Goal: Navigation & Orientation: Understand site structure

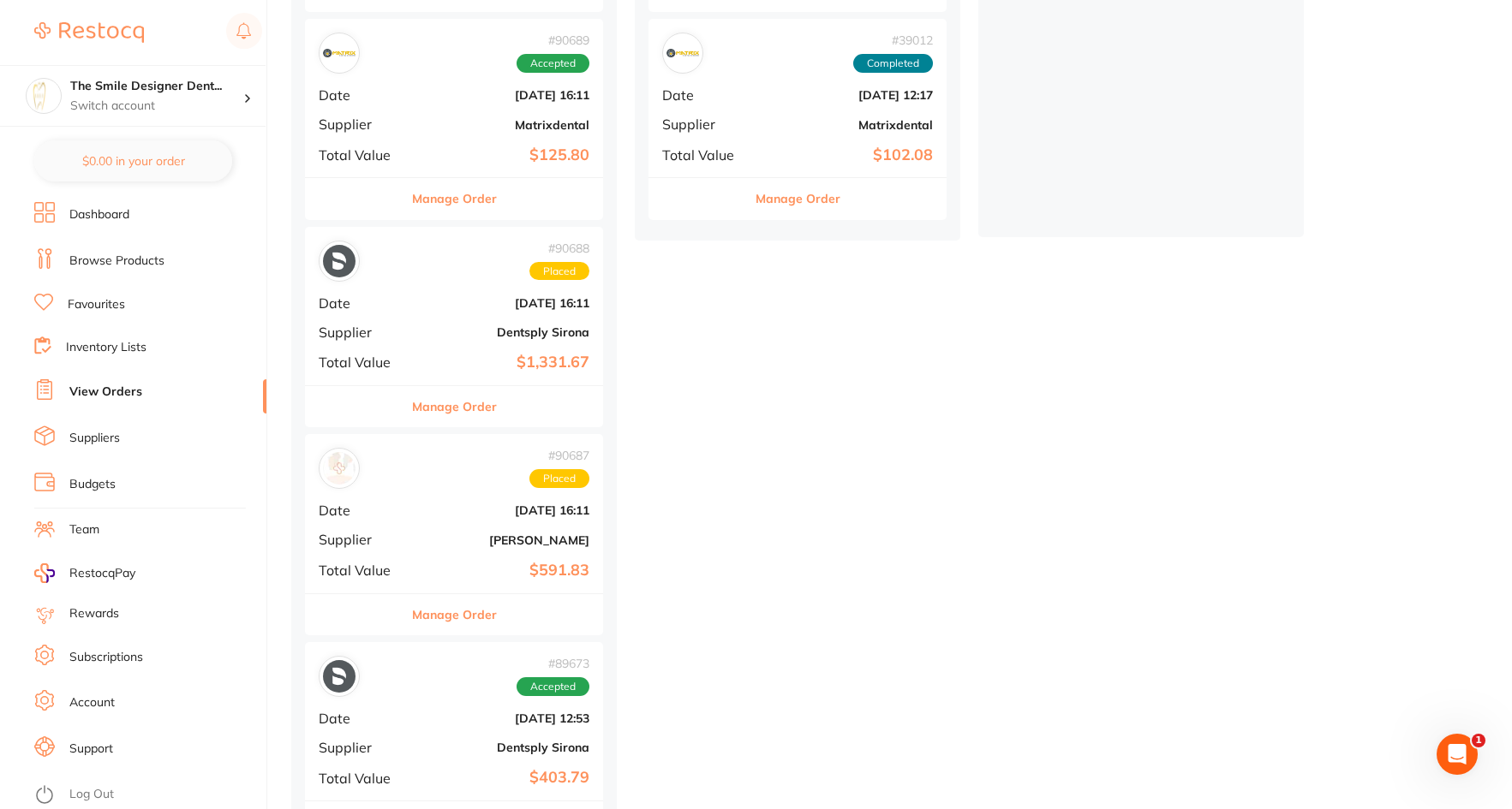
click at [117, 393] on link "View Orders" at bounding box center [106, 392] width 73 height 17
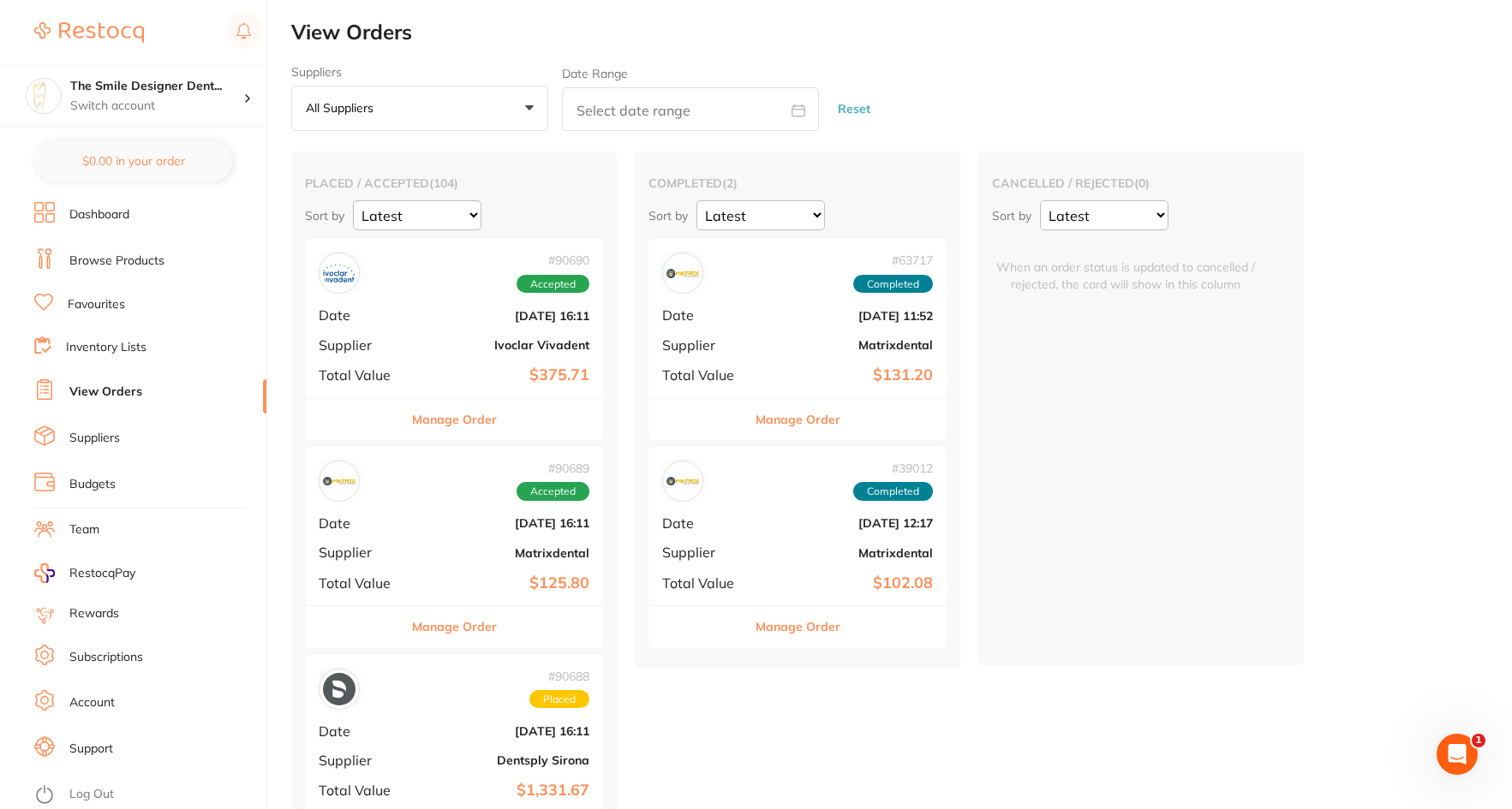
click at [119, 210] on link "Dashboard" at bounding box center [100, 214] width 60 height 17
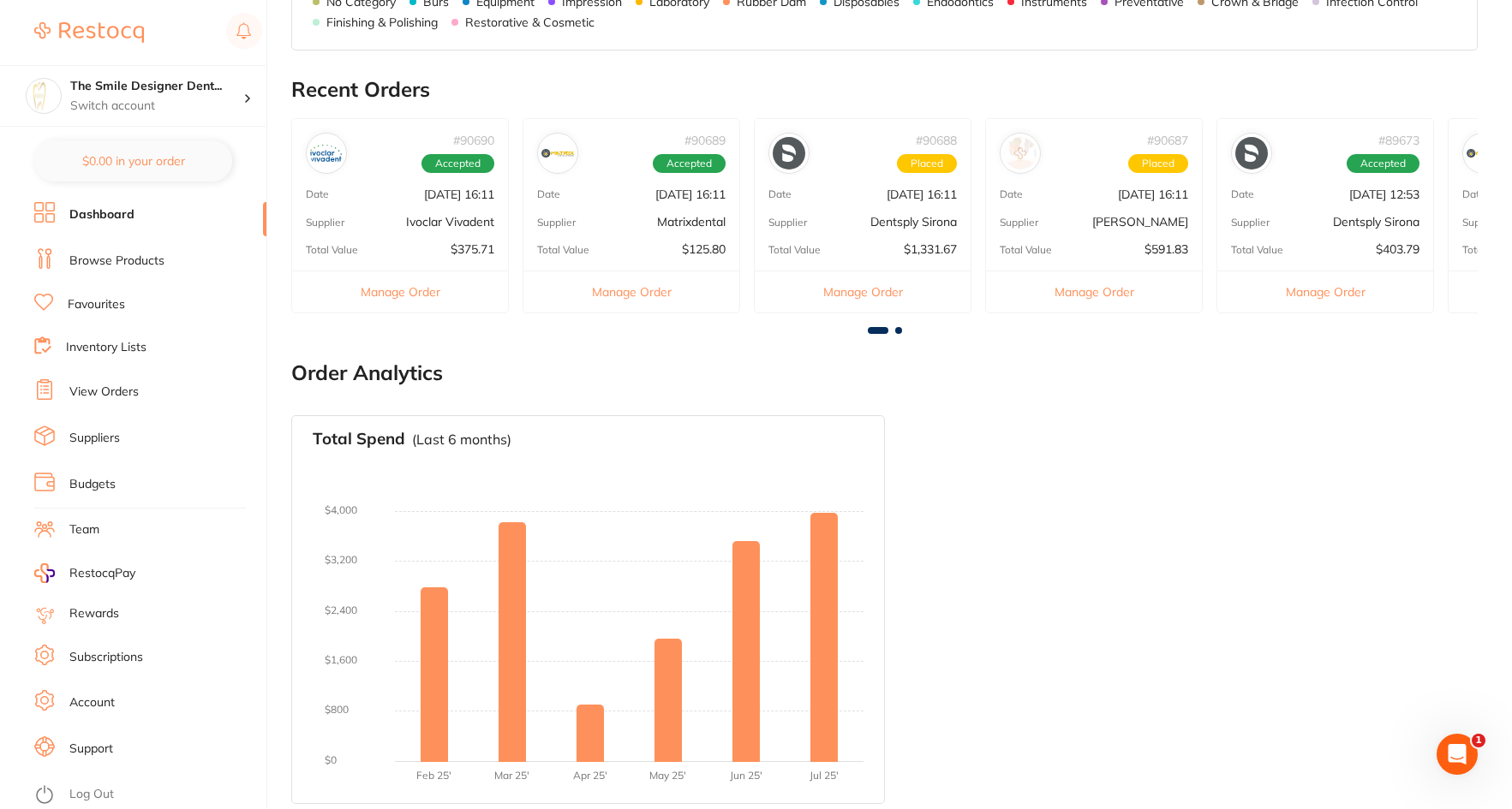
scroll to position [883, 0]
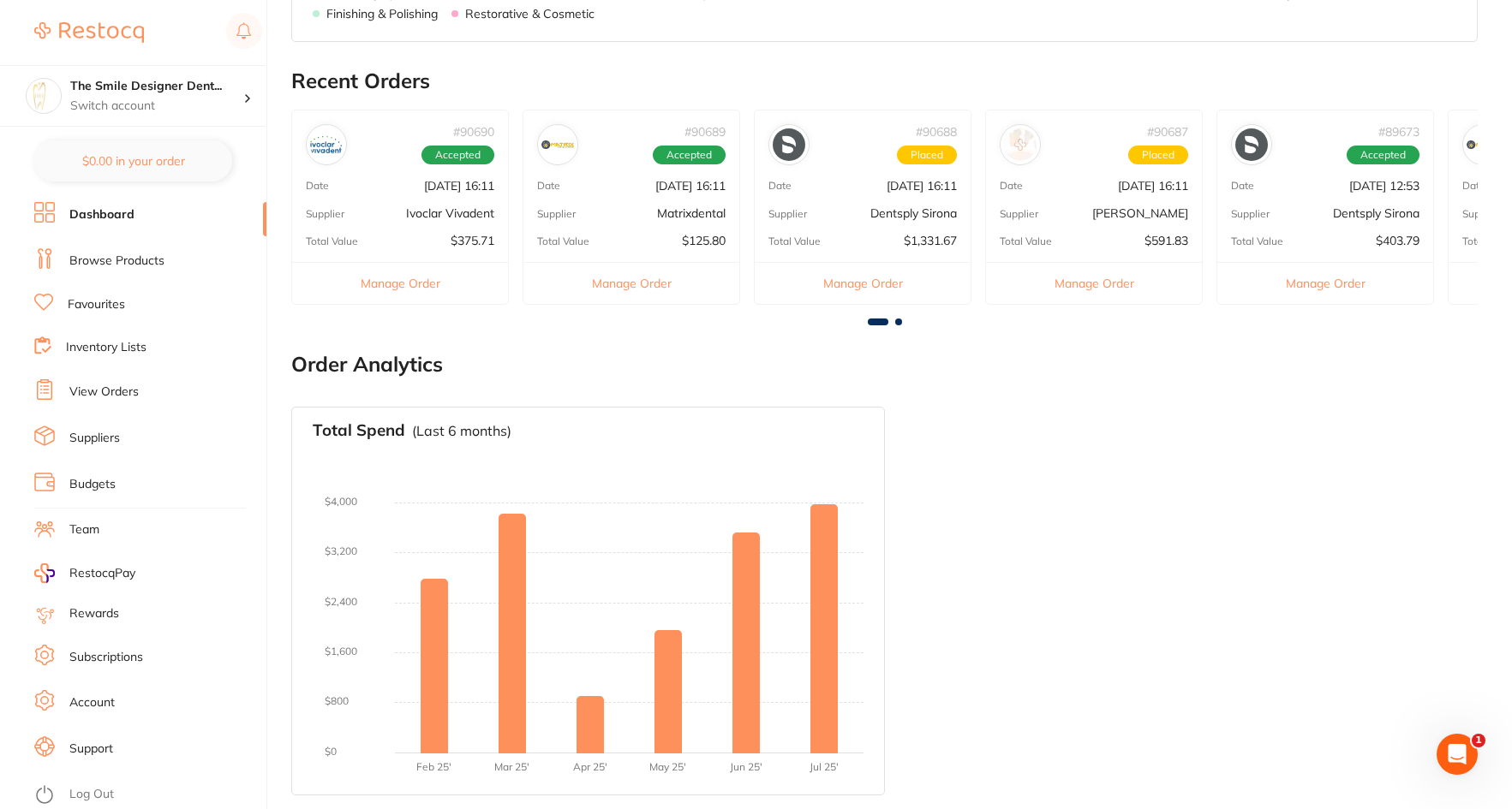
click at [95, 262] on link "Browse Products" at bounding box center [117, 261] width 95 height 17
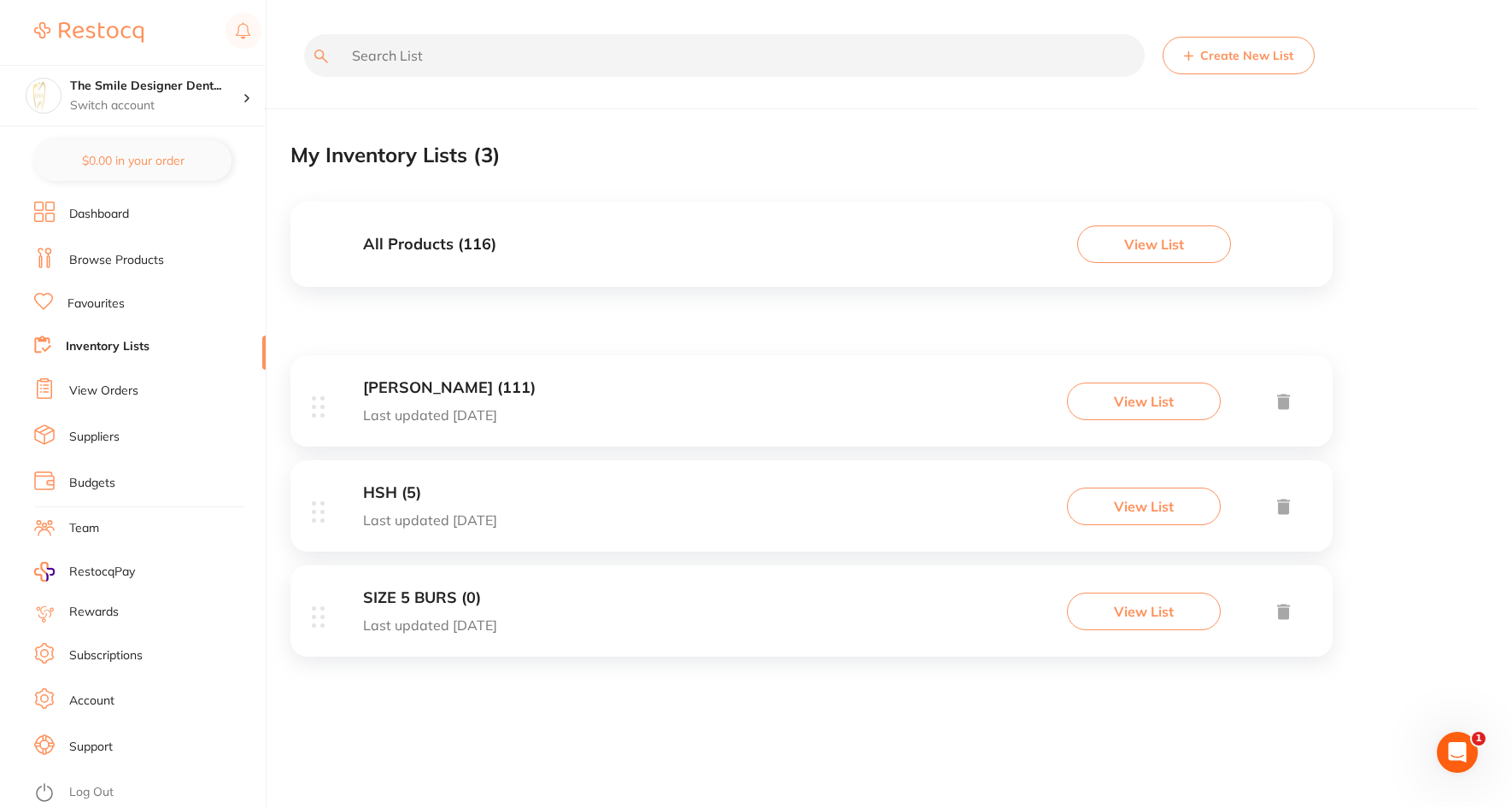
click at [119, 430] on link "Suppliers" at bounding box center [94, 436] width 50 height 17
